Goal: Find specific page/section: Find specific page/section

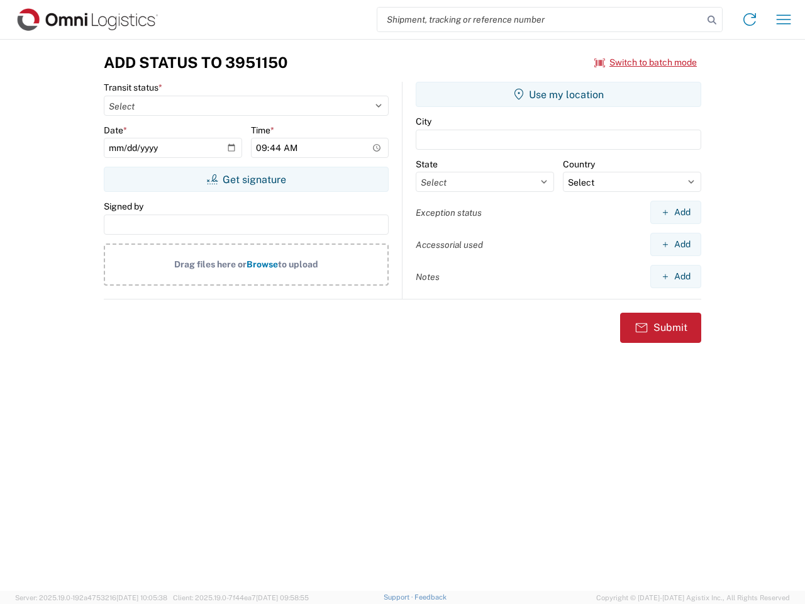
click at [541, 20] on input "search" at bounding box center [541, 20] width 326 height 24
click at [712, 20] on icon at bounding box center [713, 20] width 18 height 18
click at [750, 20] on icon at bounding box center [750, 19] width 20 height 20
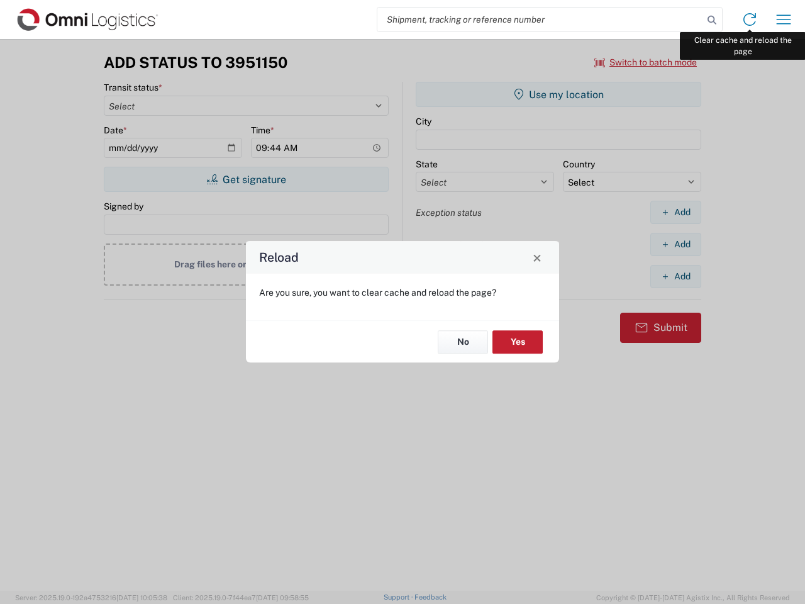
click at [784, 20] on div "Reload Are you sure, you want to clear cache and reload the page? No Yes" at bounding box center [402, 302] width 805 height 604
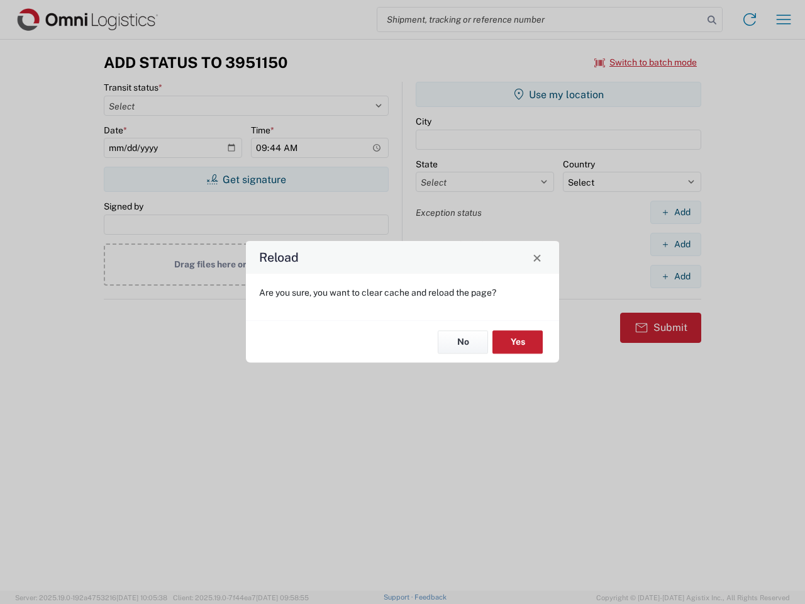
click at [646, 62] on div "Reload Are you sure, you want to clear cache and reload the page? No Yes" at bounding box center [402, 302] width 805 height 604
click at [246, 179] on div "Reload Are you sure, you want to clear cache and reload the page? No Yes" at bounding box center [402, 302] width 805 height 604
click at [559, 94] on div "Reload Are you sure, you want to clear cache and reload the page? No Yes" at bounding box center [402, 302] width 805 height 604
click at [676, 212] on div "Reload Are you sure, you want to clear cache and reload the page? No Yes" at bounding box center [402, 302] width 805 height 604
click at [676, 244] on div "Reload Are you sure, you want to clear cache and reload the page? No Yes" at bounding box center [402, 302] width 805 height 604
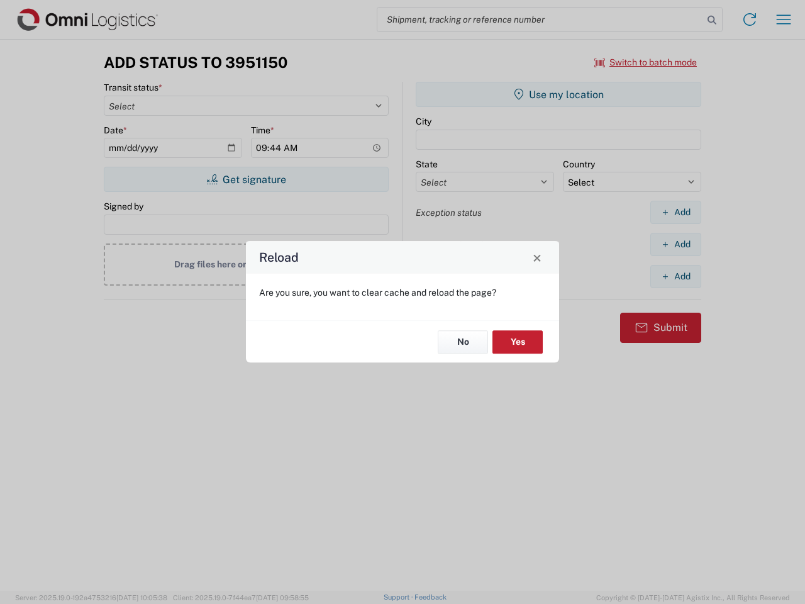
click at [676, 276] on div "Reload Are you sure, you want to clear cache and reload the page? No Yes" at bounding box center [402, 302] width 805 height 604
